Goal: Transaction & Acquisition: Purchase product/service

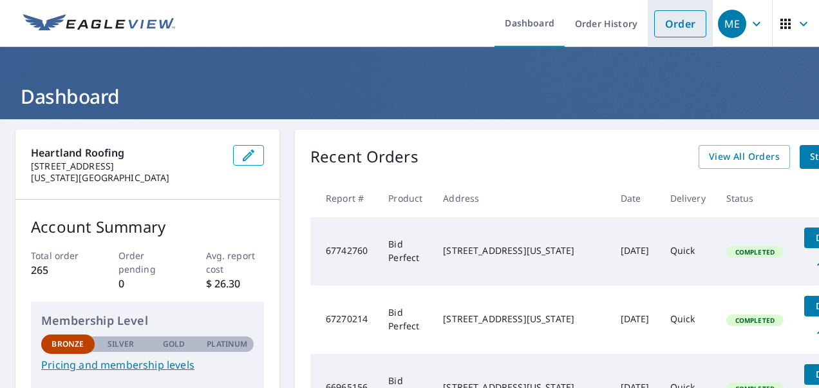
click at [666, 25] on link "Order" at bounding box center [680, 23] width 52 height 27
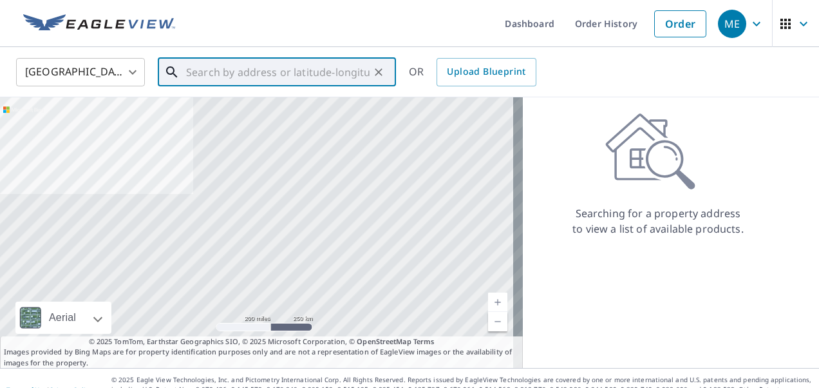
click at [258, 65] on input "text" at bounding box center [278, 72] width 184 height 36
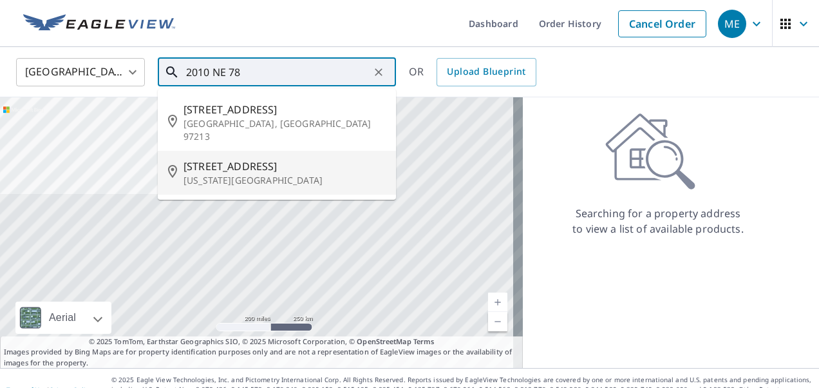
click at [243, 158] on span "[STREET_ADDRESS]" at bounding box center [285, 165] width 202 height 15
type input "[STREET_ADDRESS][US_STATE]"
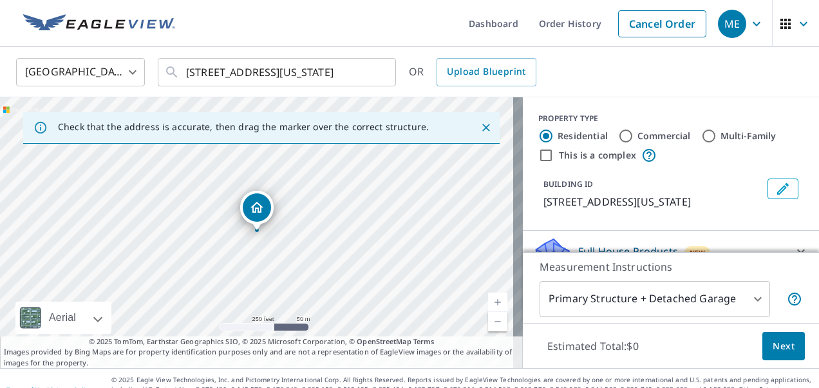
click at [492, 302] on link "Current Level 17, Zoom In" at bounding box center [497, 301] width 19 height 19
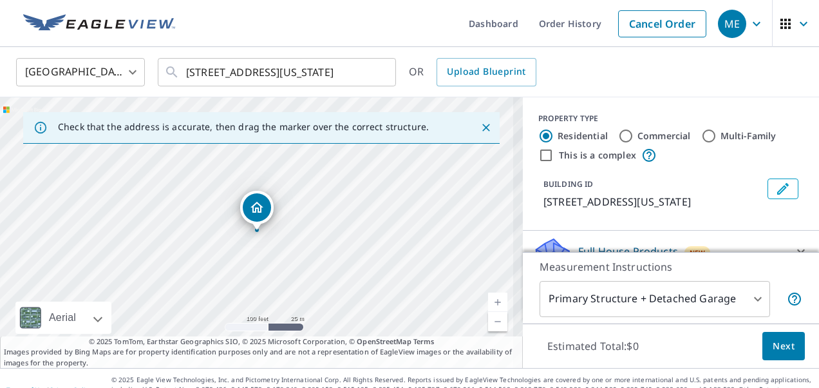
click at [492, 302] on link "Current Level 18, Zoom In" at bounding box center [497, 301] width 19 height 19
click at [492, 302] on link "Current Level 19, Zoom In" at bounding box center [497, 301] width 19 height 19
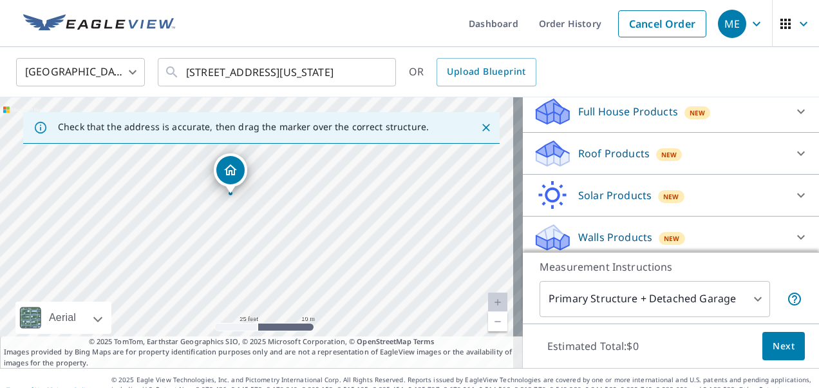
scroll to position [137, 0]
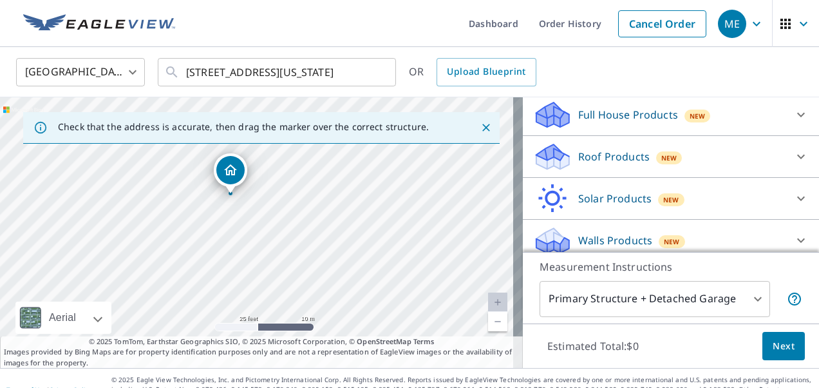
click at [797, 156] on icon at bounding box center [801, 157] width 8 height 5
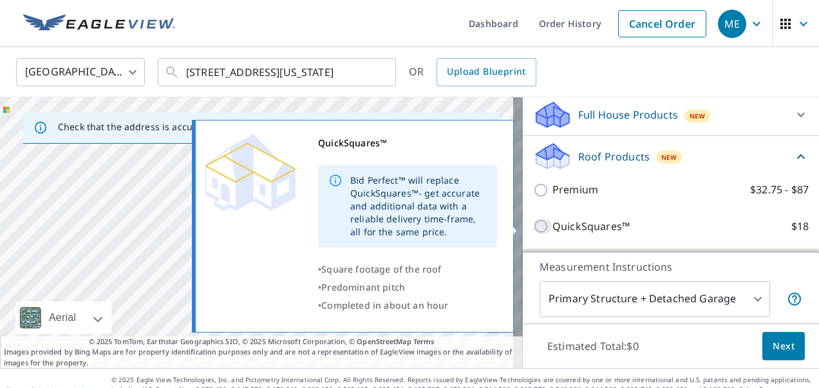
click at [534, 226] on input "QuickSquares™ $18" at bounding box center [542, 225] width 19 height 15
checkbox input "true"
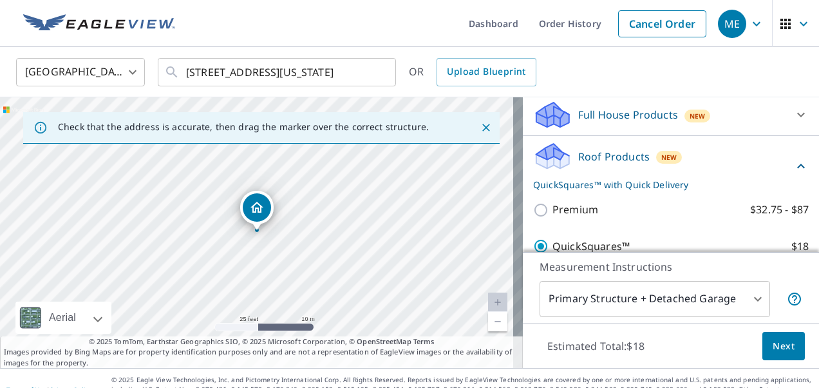
click at [773, 340] on span "Next" at bounding box center [784, 346] width 22 height 16
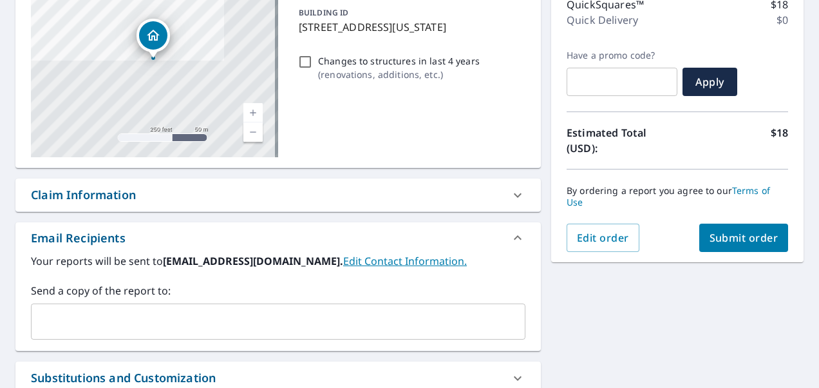
scroll to position [176, 0]
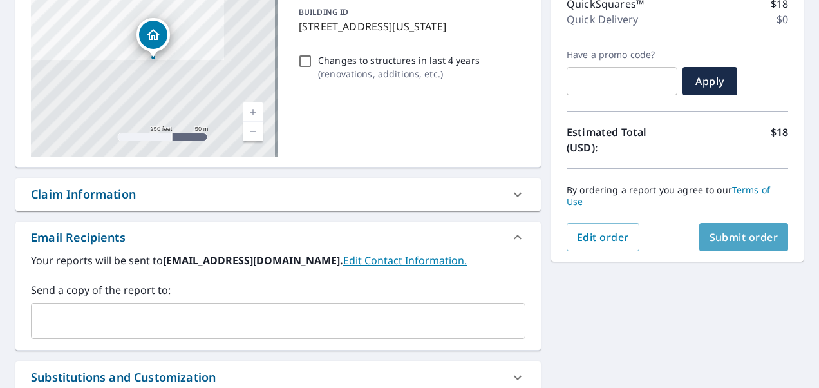
click at [749, 240] on span "Submit order" at bounding box center [744, 237] width 69 height 14
